Goal: Obtain resource: Download file/media

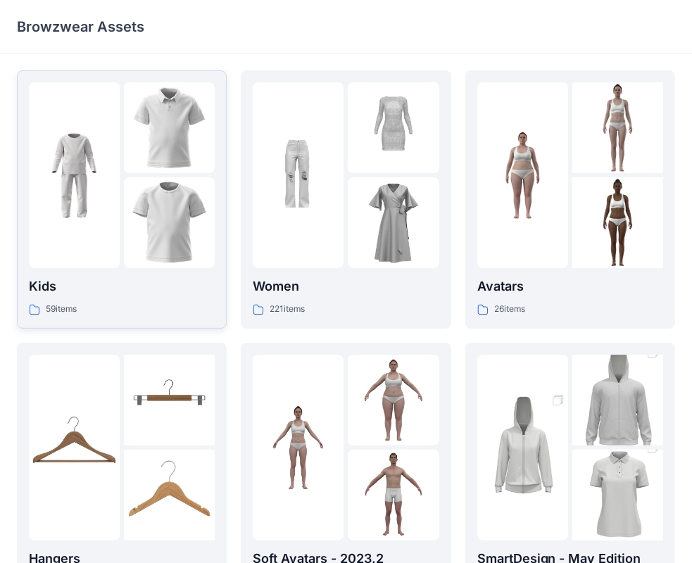
click at [153, 224] on img at bounding box center [169, 222] width 91 height 91
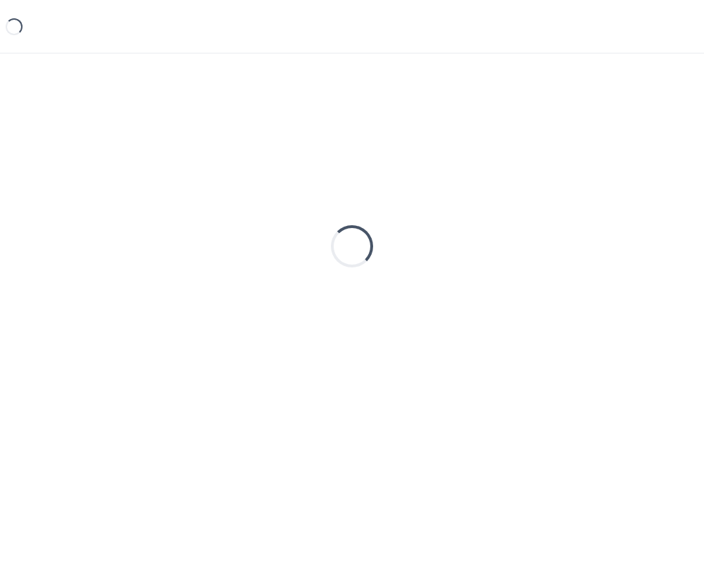
click at [153, 224] on div "Loading..." at bounding box center [352, 246] width 670 height 352
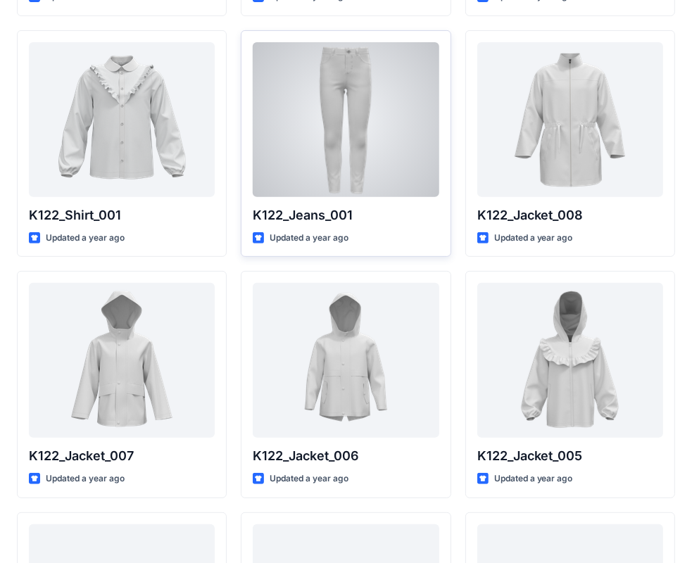
scroll to position [70, 0]
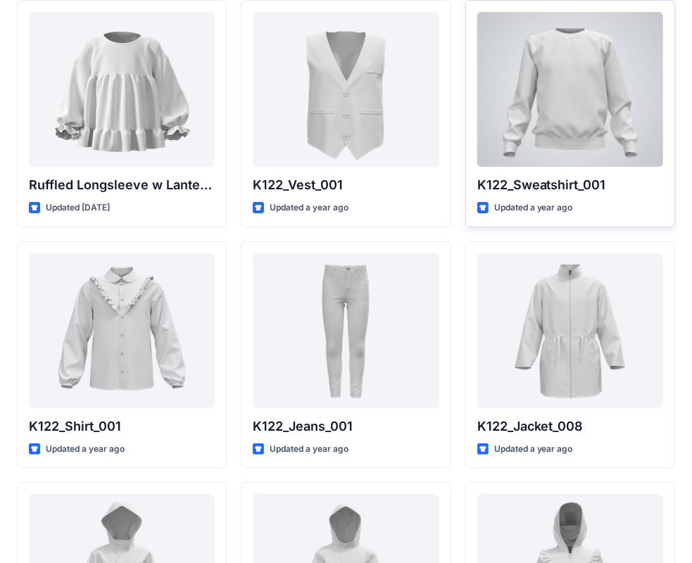
click at [530, 94] on div at bounding box center [570, 89] width 186 height 155
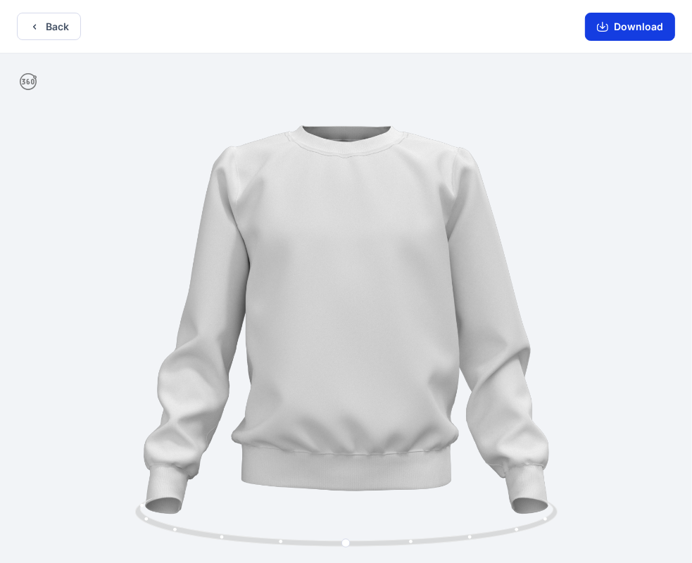
click at [632, 30] on button "Download" at bounding box center [630, 27] width 90 height 28
click at [607, 23] on icon "button" at bounding box center [602, 26] width 11 height 11
click at [635, 20] on button "Download" at bounding box center [630, 27] width 90 height 28
click at [604, 25] on icon "button" at bounding box center [602, 25] width 6 height 7
click at [414, 259] on div at bounding box center [346, 309] width 692 height 512
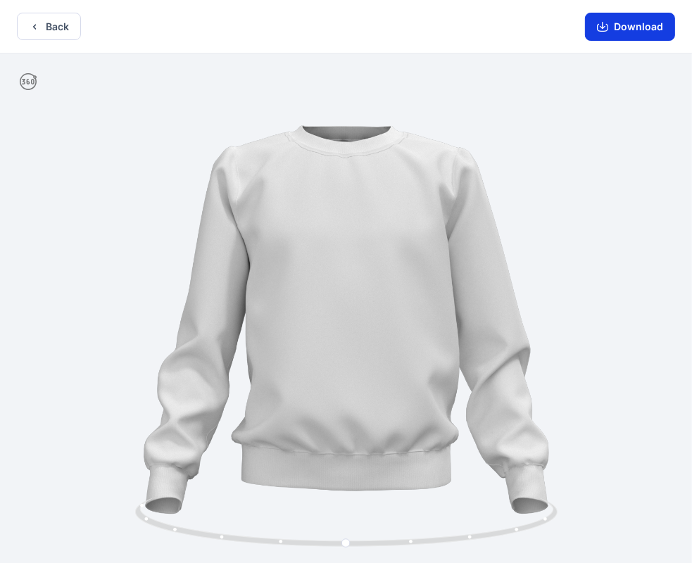
click at [622, 20] on button "Download" at bounding box center [630, 27] width 90 height 28
click at [622, 31] on button "Download" at bounding box center [630, 27] width 90 height 28
click at [600, 28] on icon "button" at bounding box center [602, 26] width 11 height 11
click at [604, 25] on icon "button" at bounding box center [602, 25] width 6 height 7
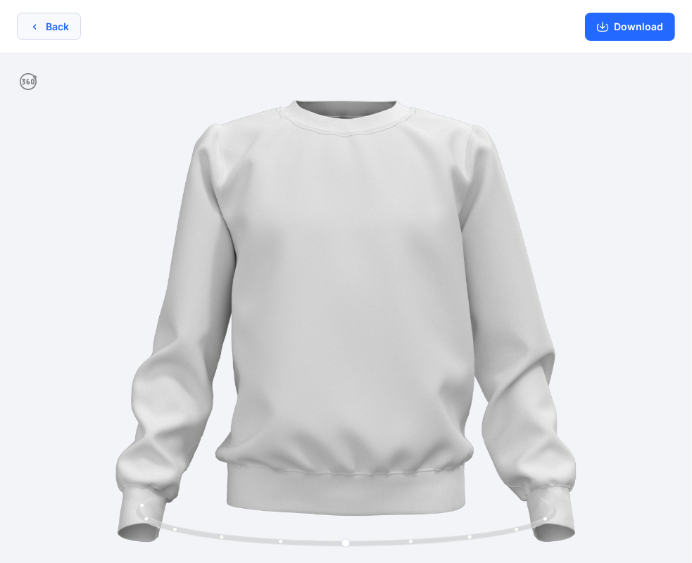
click at [34, 26] on icon "button" at bounding box center [34, 26] width 11 height 11
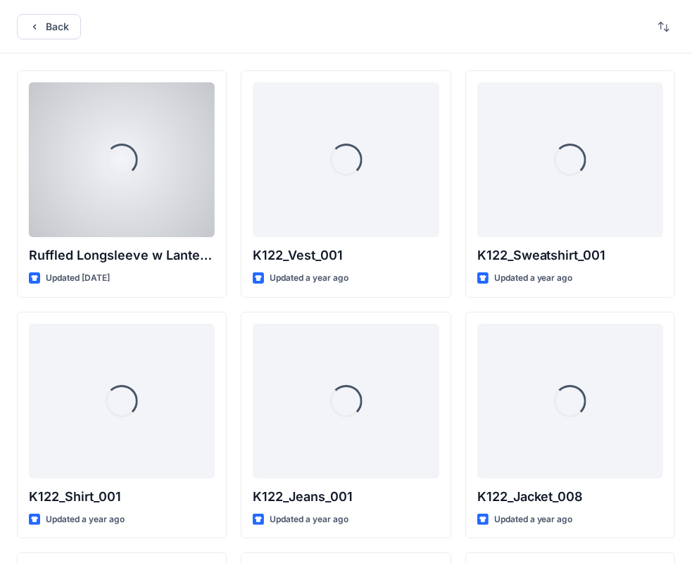
scroll to position [70, 0]
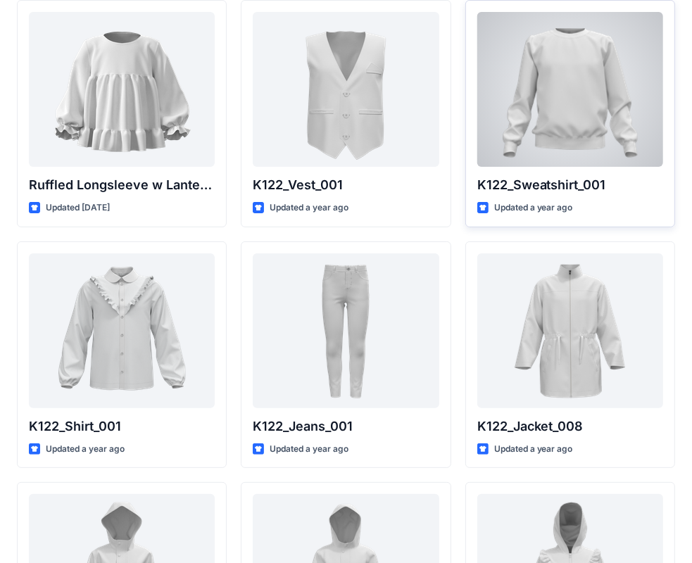
click at [561, 149] on div at bounding box center [570, 89] width 186 height 155
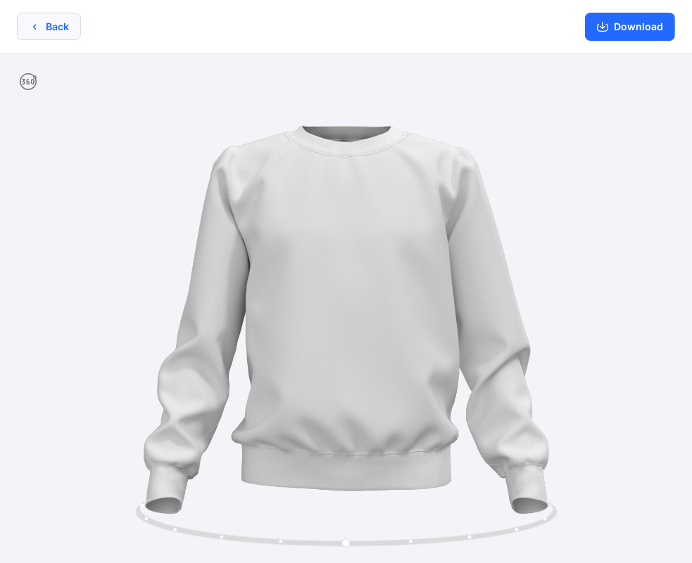
click at [37, 23] on icon "button" at bounding box center [34, 26] width 11 height 11
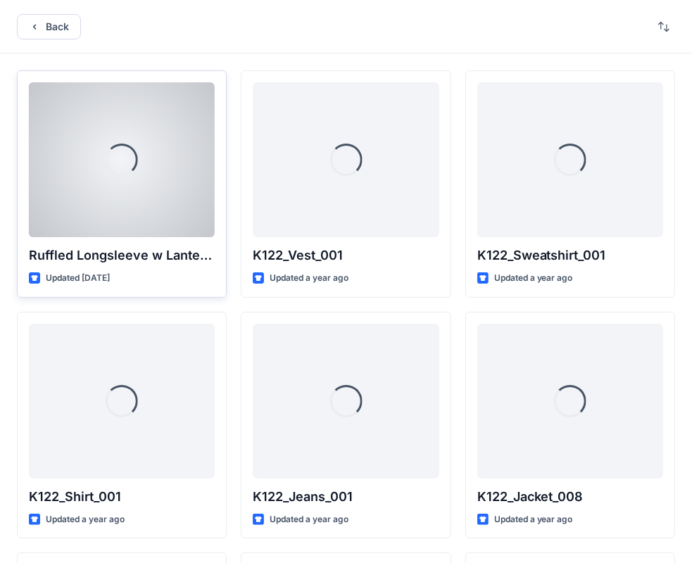
scroll to position [70, 0]
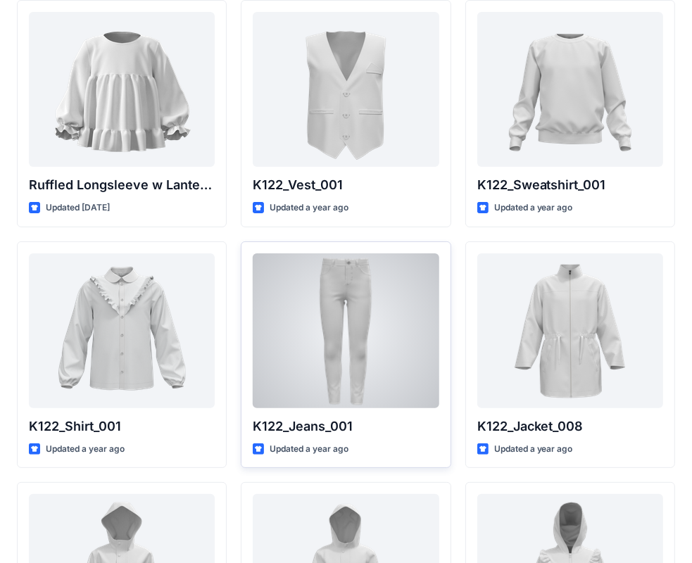
click at [324, 304] on div at bounding box center [346, 330] width 186 height 155
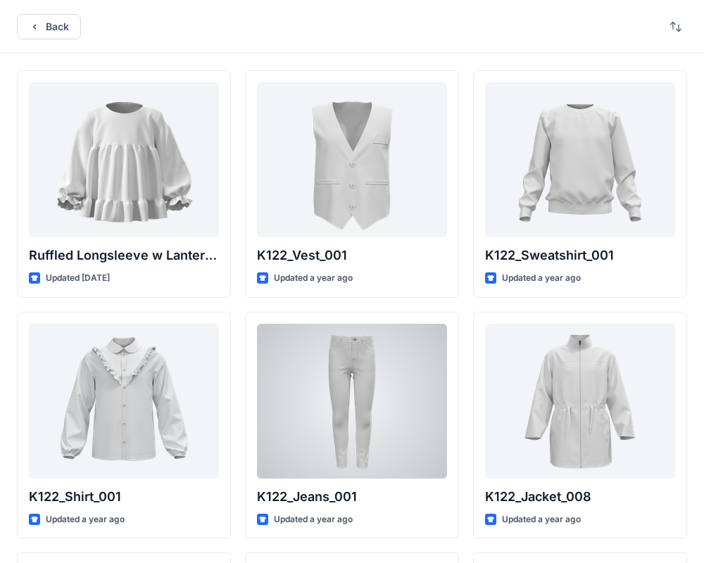
click at [324, 302] on div "Back Ruffled Longsleeve w Lantern Sleeve Updated [DATE] K122_Shirt_001 Updated …" at bounding box center [352, 544] width 704 height 1088
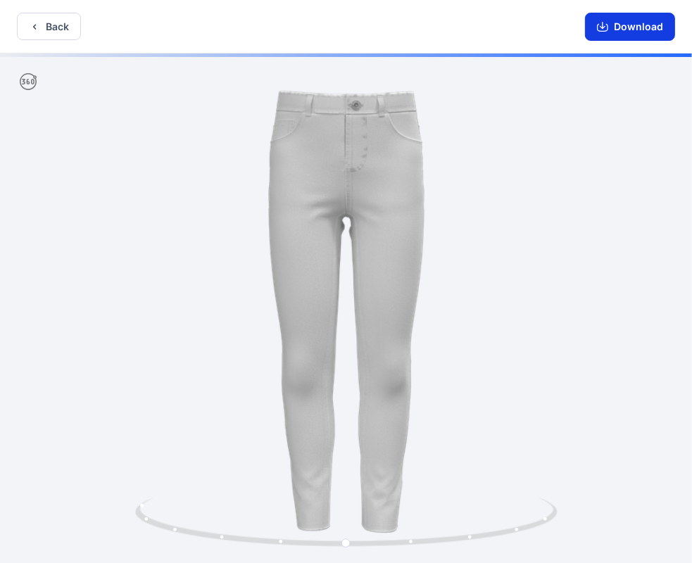
click at [604, 25] on icon "button" at bounding box center [602, 25] width 6 height 7
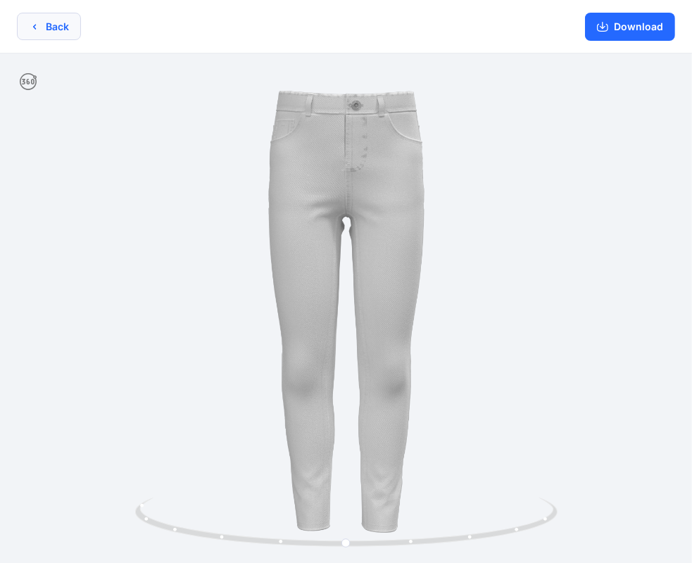
click at [30, 25] on icon "button" at bounding box center [34, 26] width 11 height 11
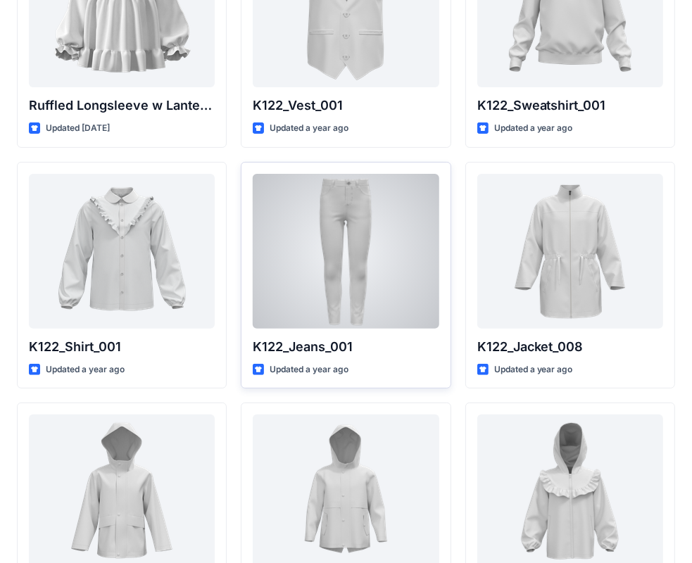
scroll to position [80, 0]
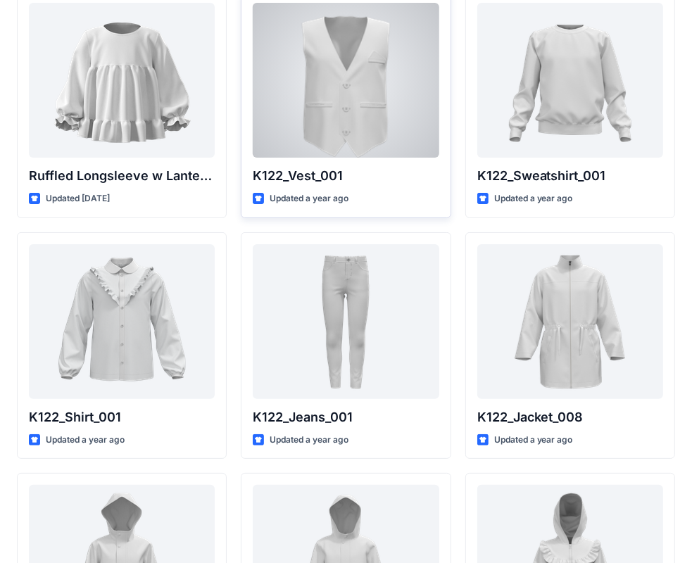
click at [345, 90] on div at bounding box center [346, 80] width 186 height 155
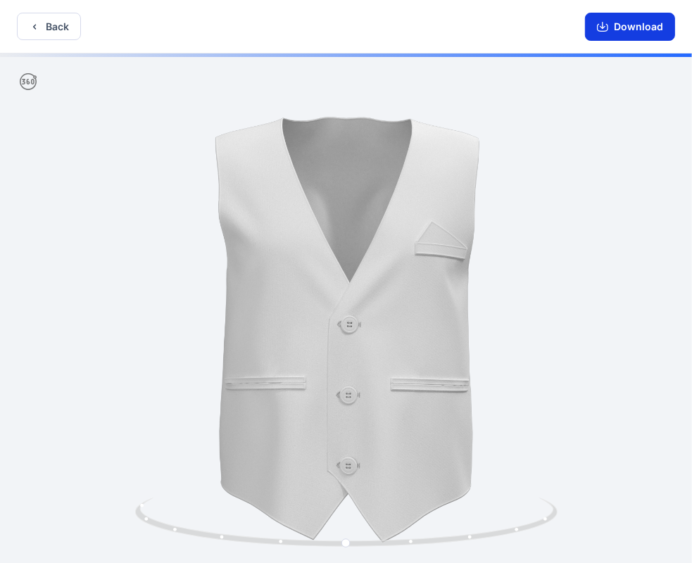
click at [620, 23] on button "Download" at bounding box center [630, 27] width 90 height 28
click at [32, 25] on icon "button" at bounding box center [34, 26] width 11 height 11
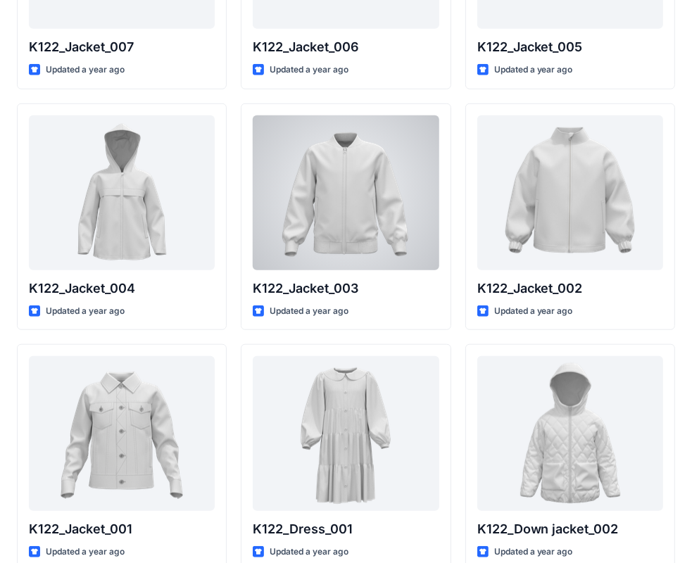
scroll to position [479, 0]
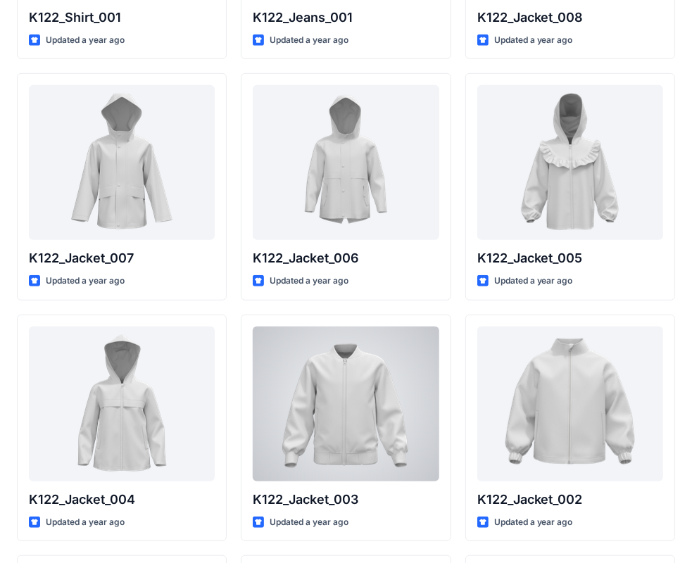
click at [341, 404] on div at bounding box center [346, 403] width 186 height 155
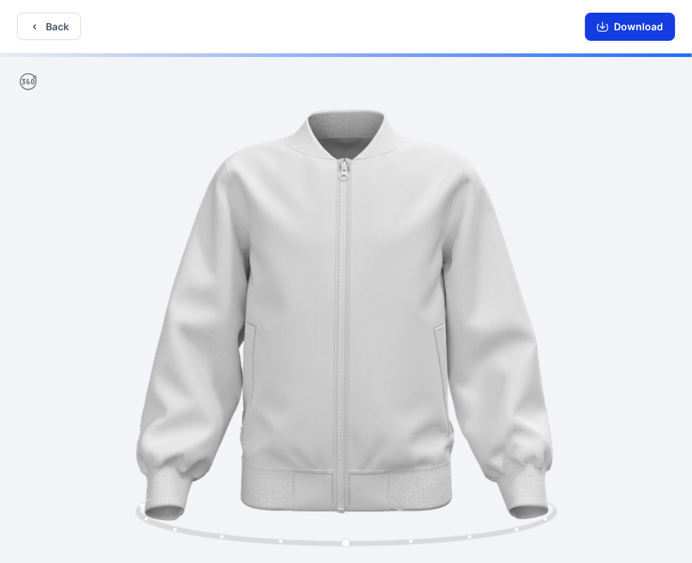
click at [621, 25] on button "Download" at bounding box center [630, 27] width 90 height 28
drag, startPoint x: 0, startPoint y: 183, endPoint x: 134, endPoint y: 121, distance: 148.0
click at [134, 121] on div at bounding box center [346, 309] width 692 height 512
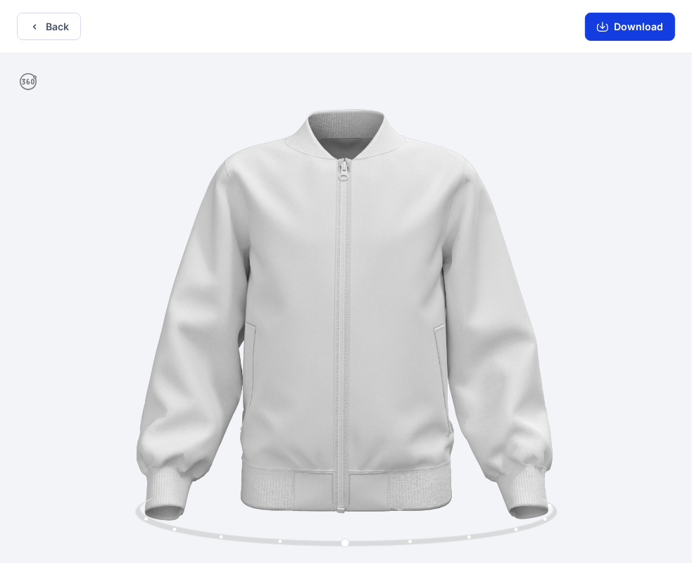
click at [640, 28] on button "Download" at bounding box center [630, 27] width 90 height 28
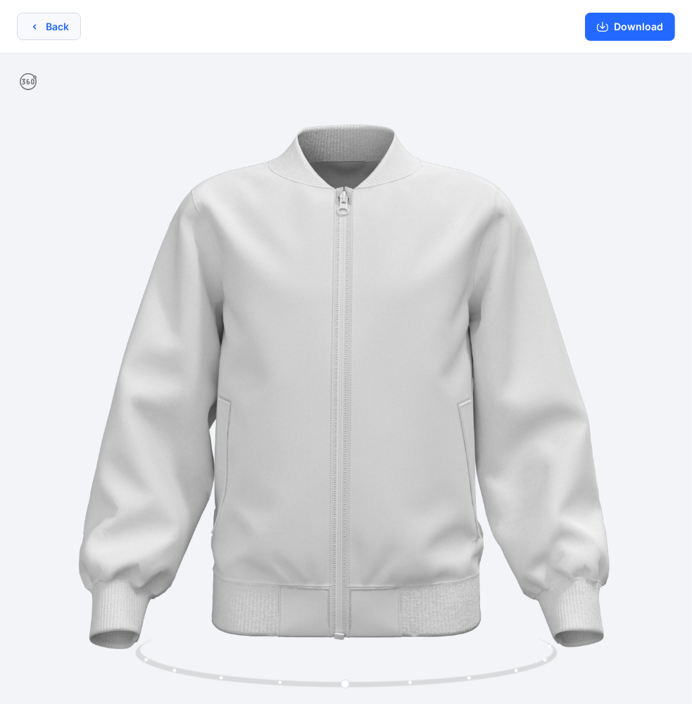
click at [39, 25] on button "Back" at bounding box center [49, 26] width 64 height 27
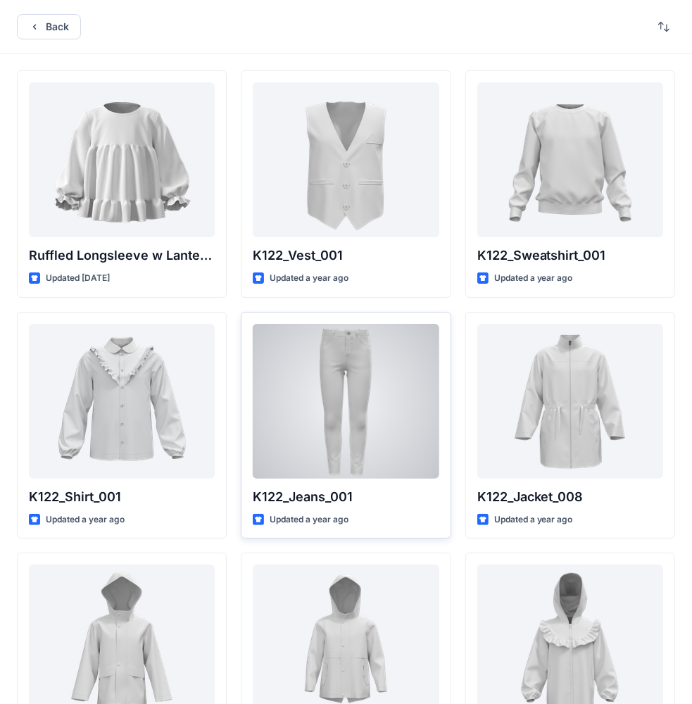
click at [349, 370] on div at bounding box center [346, 401] width 186 height 155
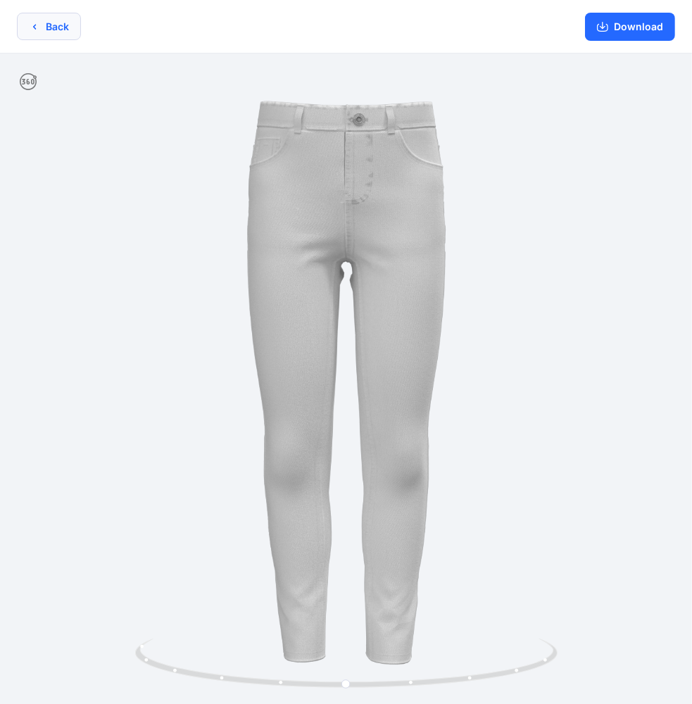
click at [34, 25] on icon "button" at bounding box center [34, 26] width 3 height 5
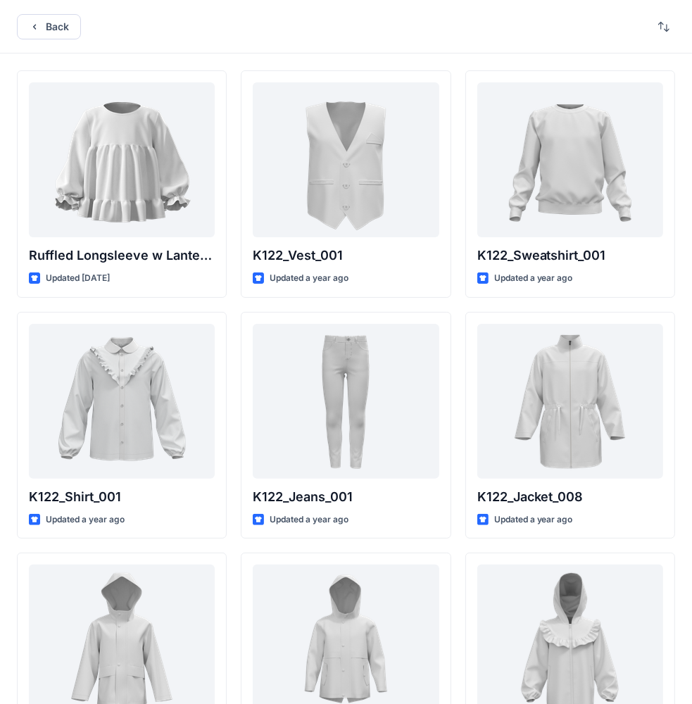
click at [523, 38] on div "Back" at bounding box center [346, 26] width 692 height 53
click at [34, 23] on icon "button" at bounding box center [34, 26] width 11 height 11
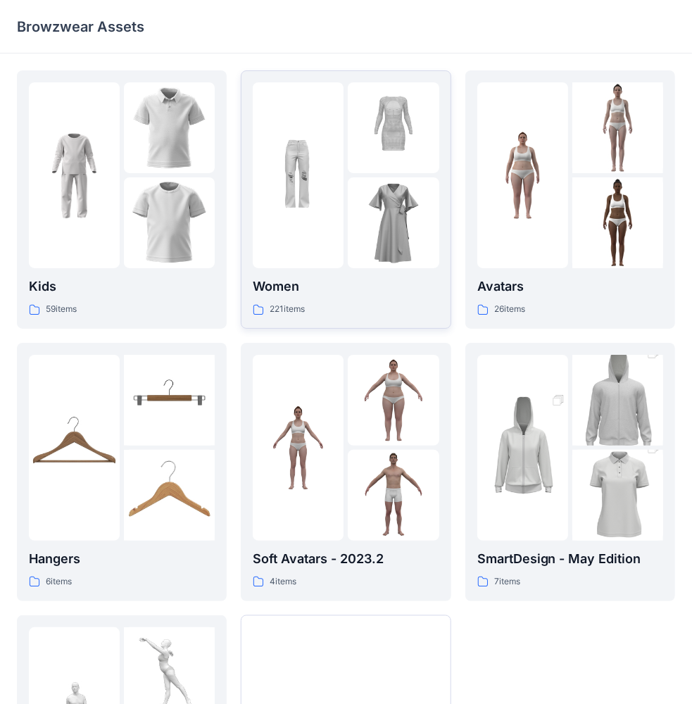
click at [301, 170] on img at bounding box center [298, 175] width 91 height 91
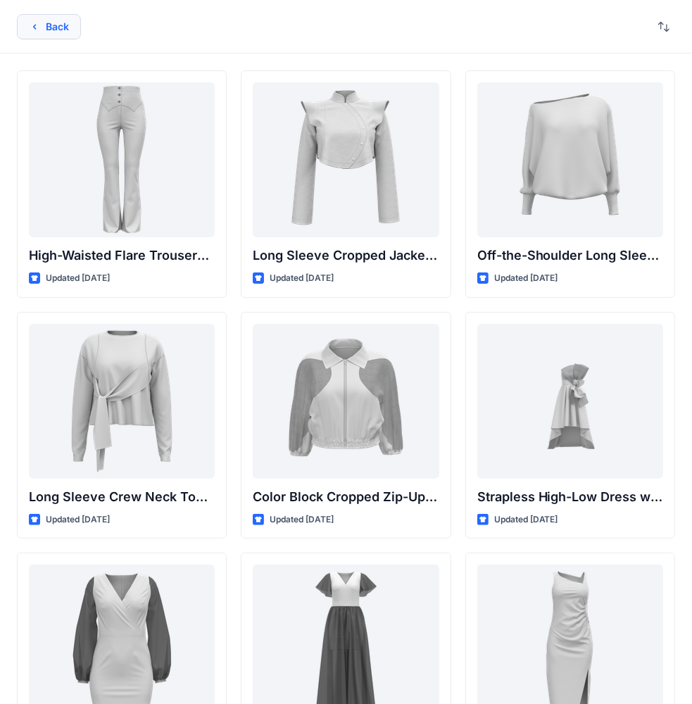
click at [33, 23] on icon "button" at bounding box center [34, 26] width 11 height 11
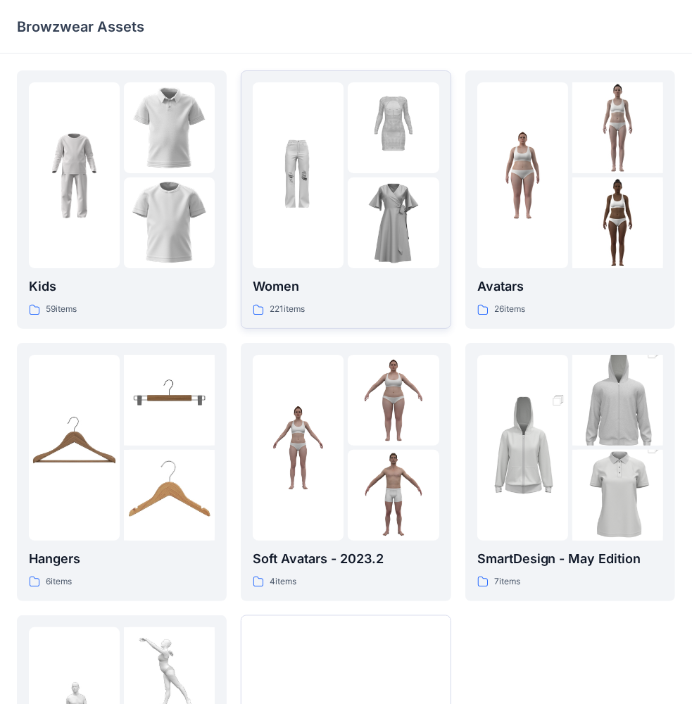
click at [256, 307] on icon at bounding box center [258, 309] width 11 height 11
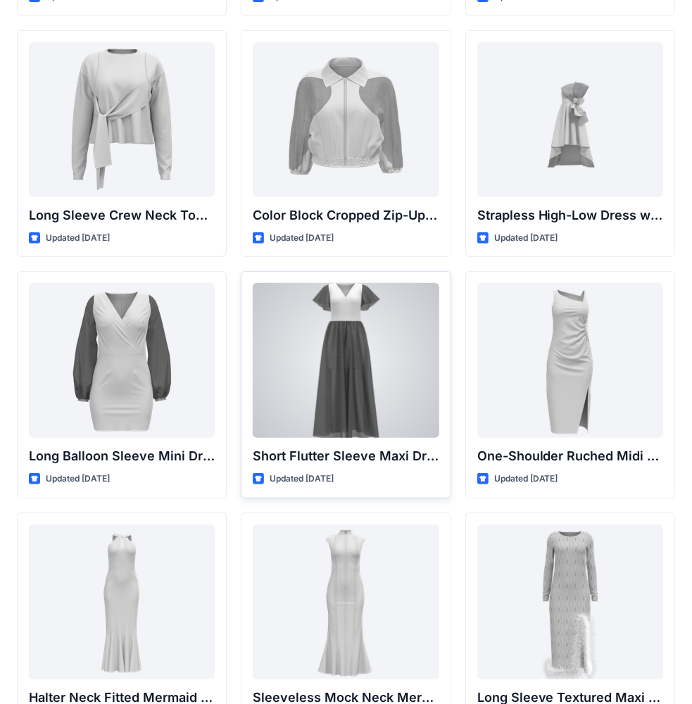
scroll to position [383, 0]
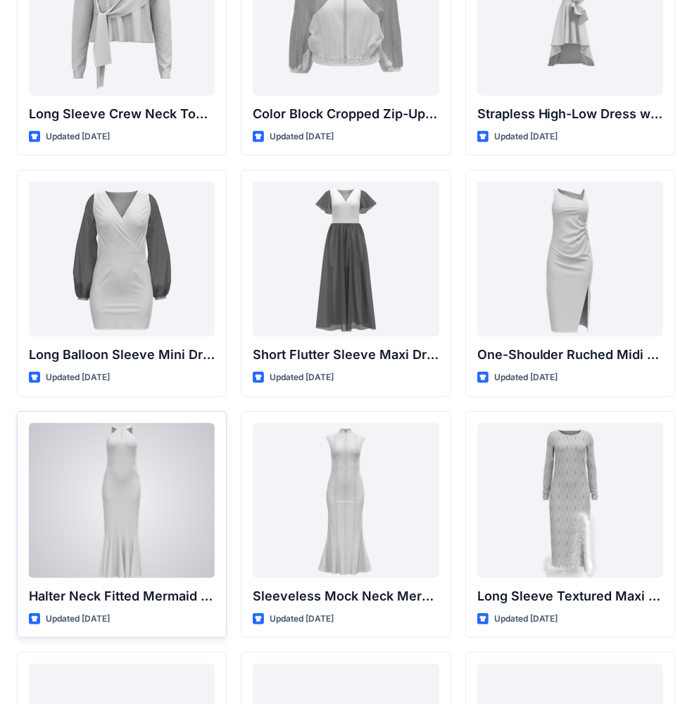
click at [132, 476] on div at bounding box center [122, 500] width 186 height 155
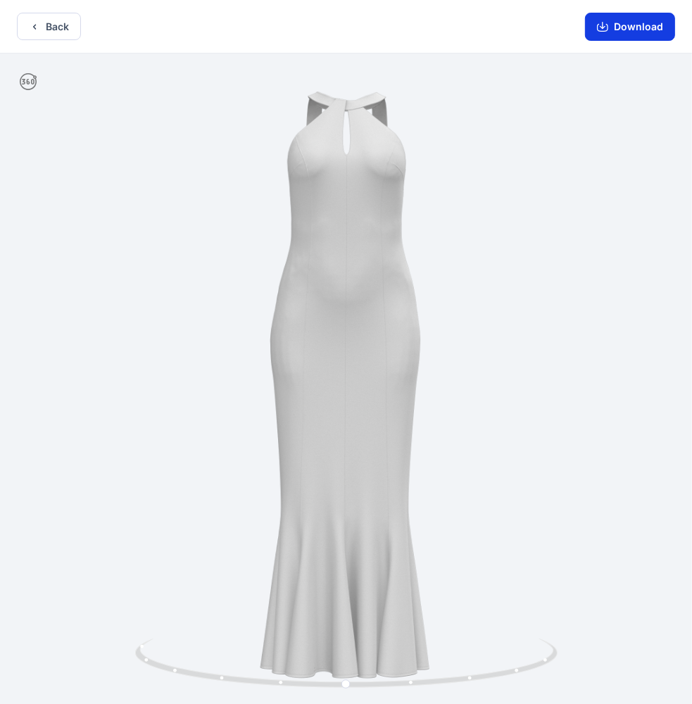
click at [600, 25] on icon "button" at bounding box center [602, 26] width 11 height 11
click at [602, 27] on icon "button" at bounding box center [602, 25] width 6 height 7
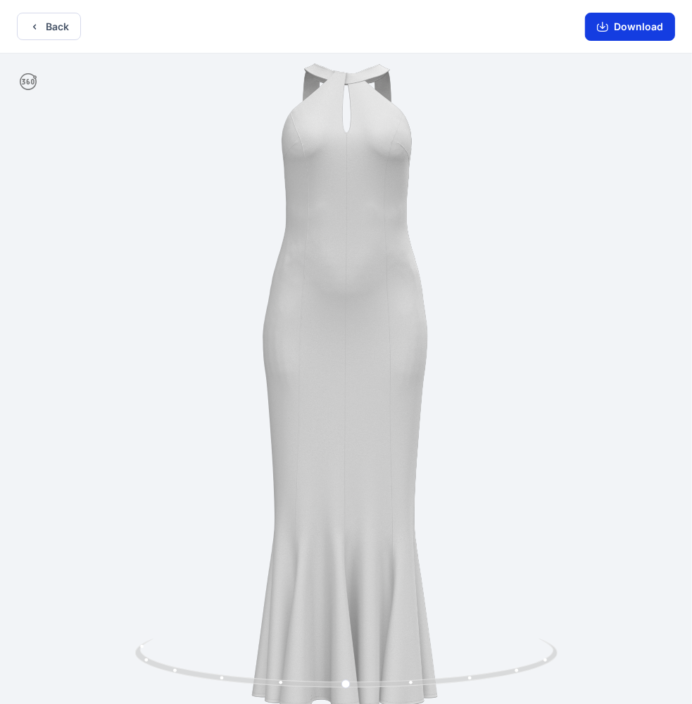
click at [603, 24] on icon "button" at bounding box center [602, 26] width 11 height 11
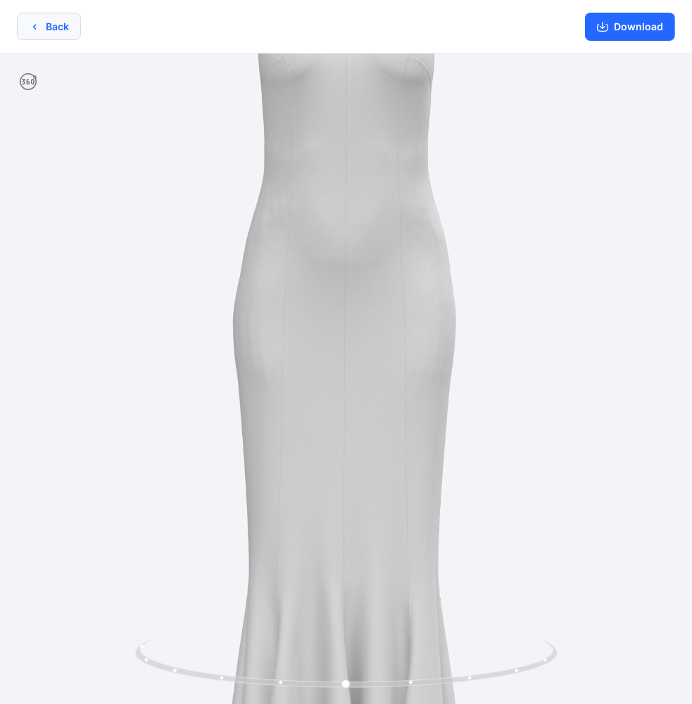
click at [33, 25] on icon "button" at bounding box center [34, 26] width 11 height 11
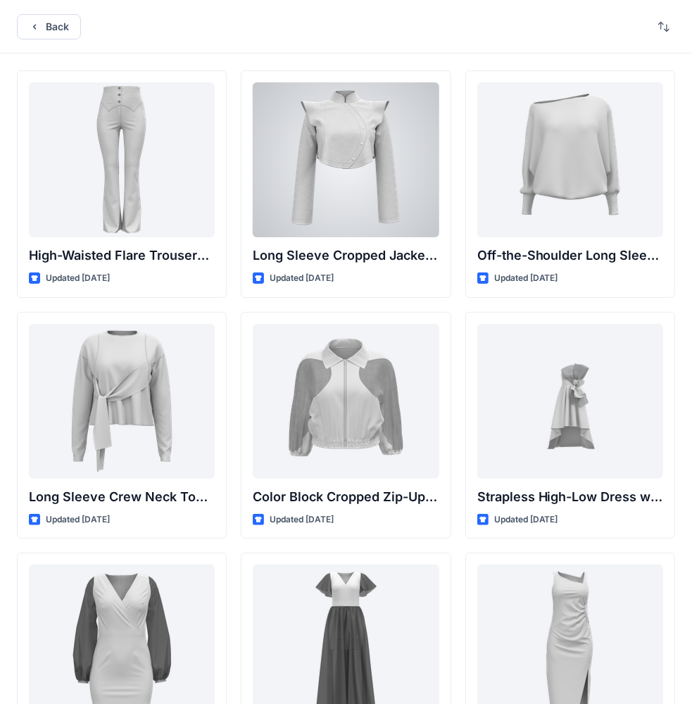
click at [331, 222] on div at bounding box center [346, 159] width 186 height 155
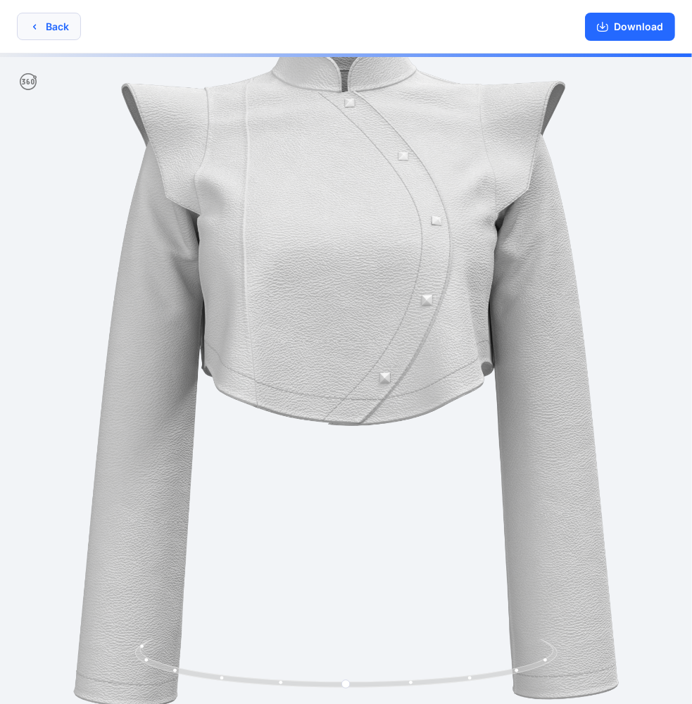
click at [31, 24] on icon "button" at bounding box center [34, 26] width 11 height 11
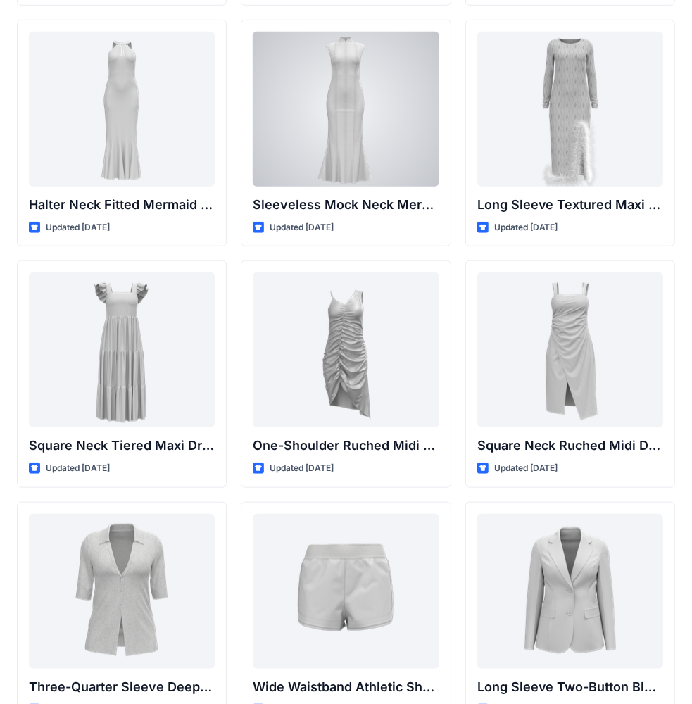
scroll to position [1055, 0]
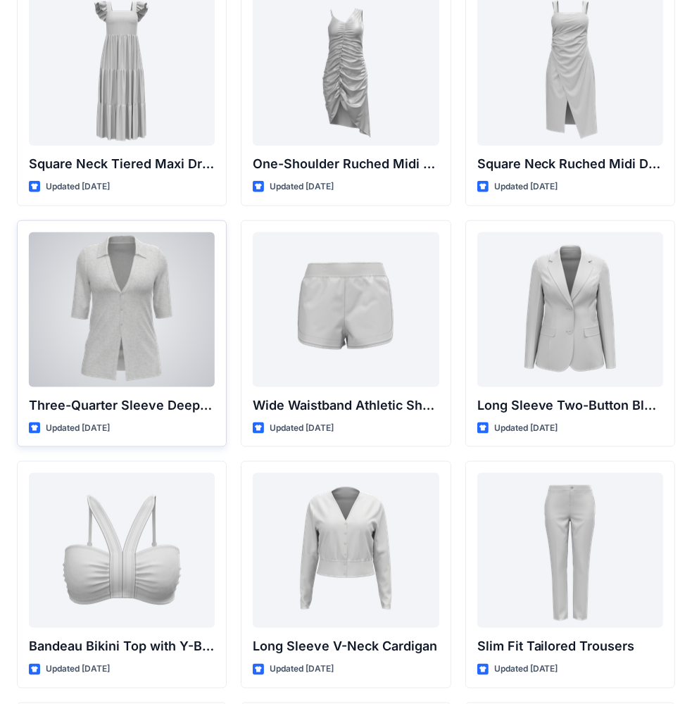
click at [157, 324] on div at bounding box center [122, 309] width 186 height 155
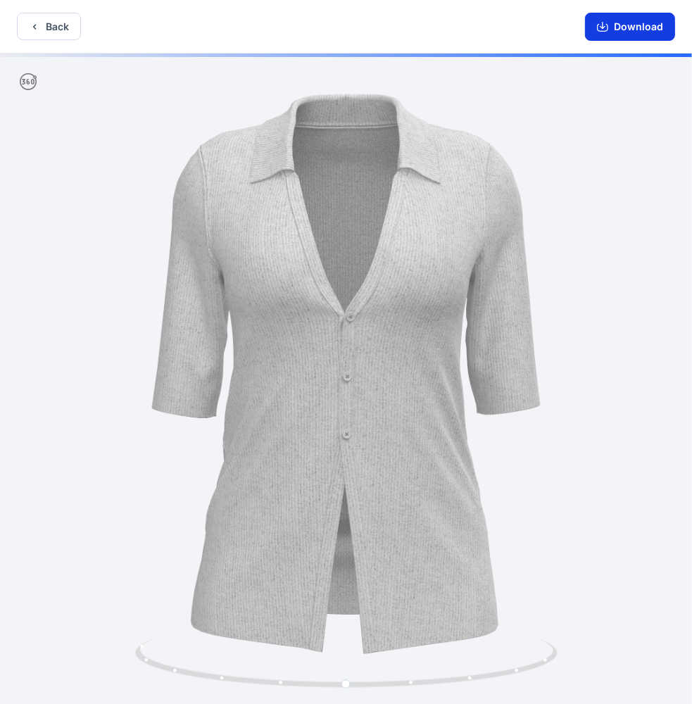
click at [603, 20] on button "Download" at bounding box center [630, 27] width 90 height 28
click at [602, 23] on icon "button" at bounding box center [602, 26] width 11 height 11
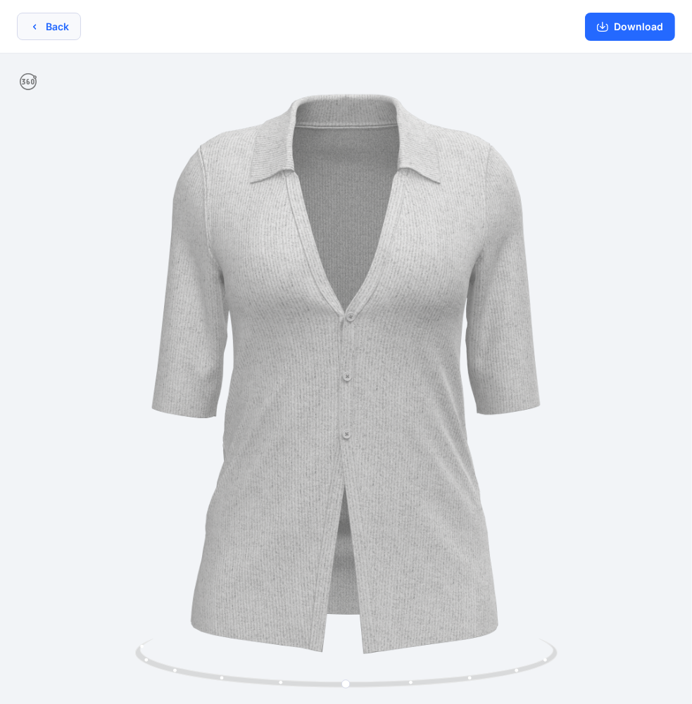
click at [38, 26] on icon "button" at bounding box center [34, 26] width 11 height 11
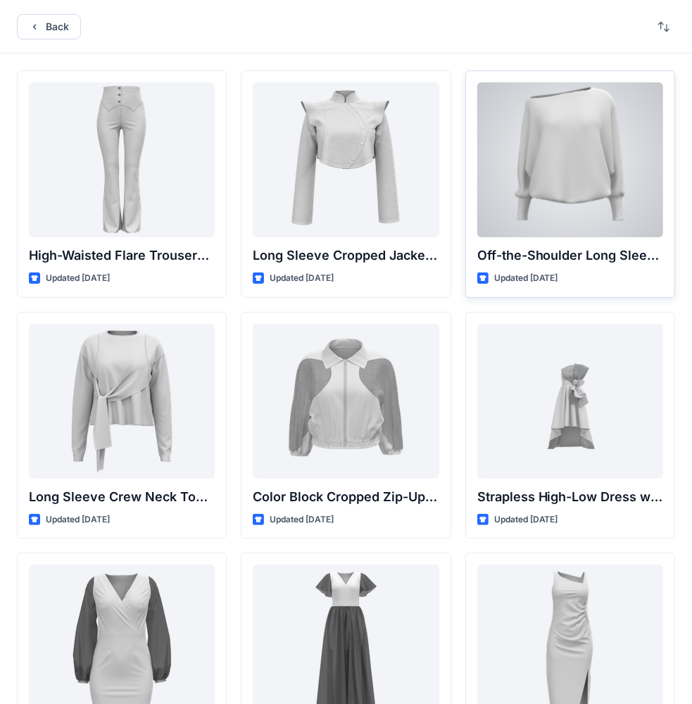
click at [552, 146] on div at bounding box center [570, 159] width 186 height 155
